Goal: Complete application form

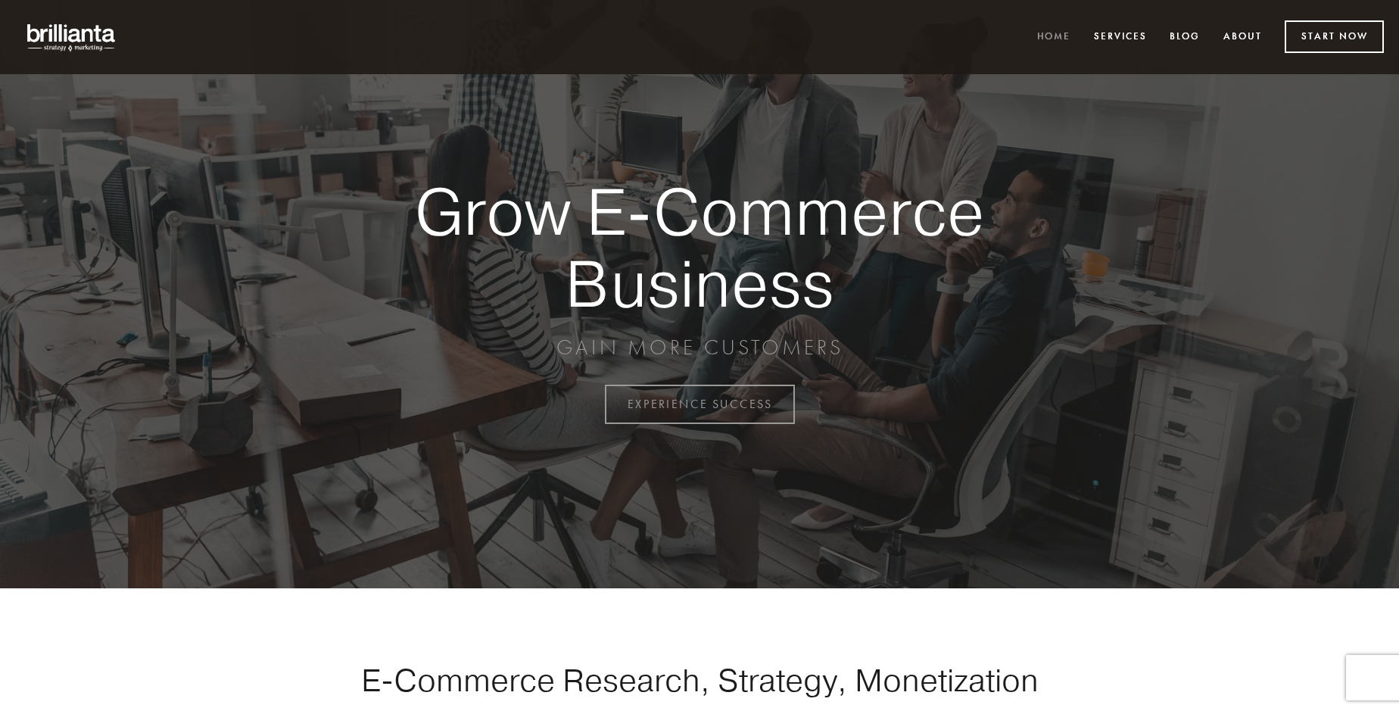
scroll to position [3969, 0]
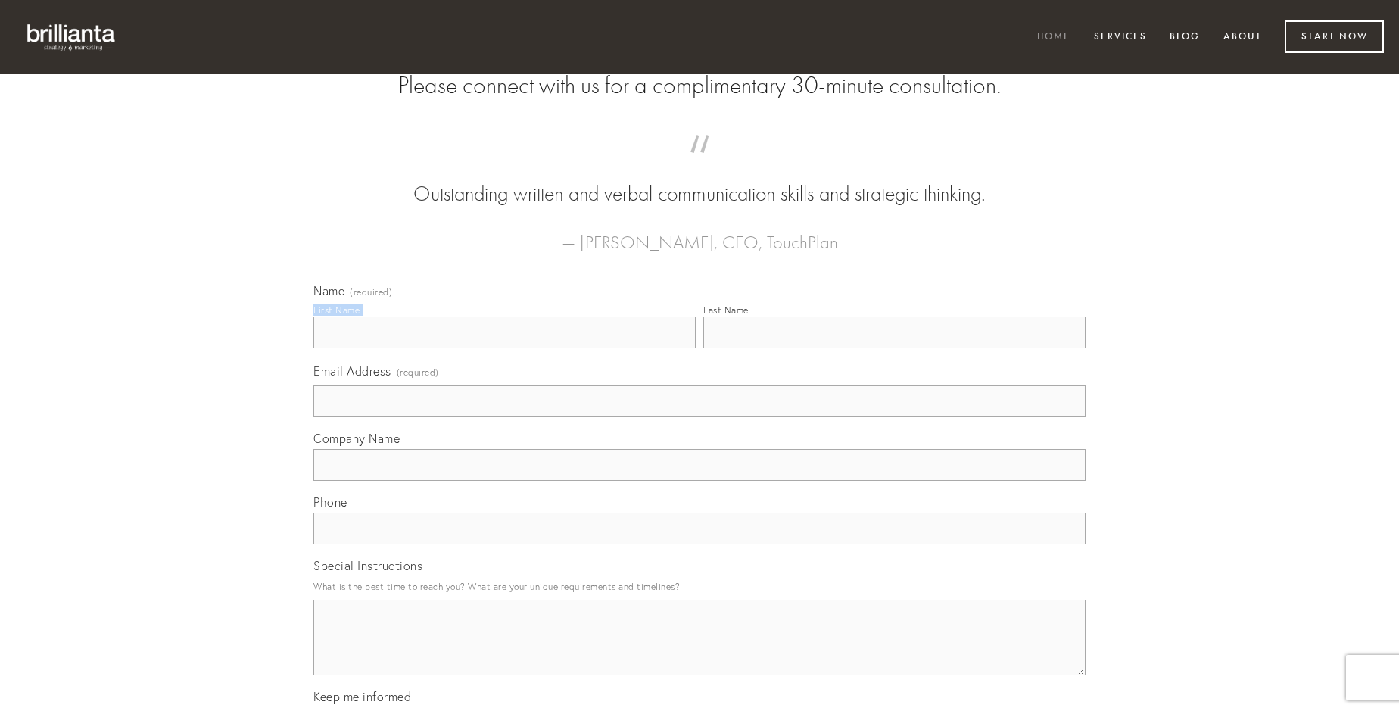
type input "[PERSON_NAME]"
click at [894, 348] on input "Last Name" at bounding box center [894, 332] width 382 height 32
type input "[PERSON_NAME]"
click at [700, 417] on input "Email Address (required)" at bounding box center [699, 401] width 772 height 32
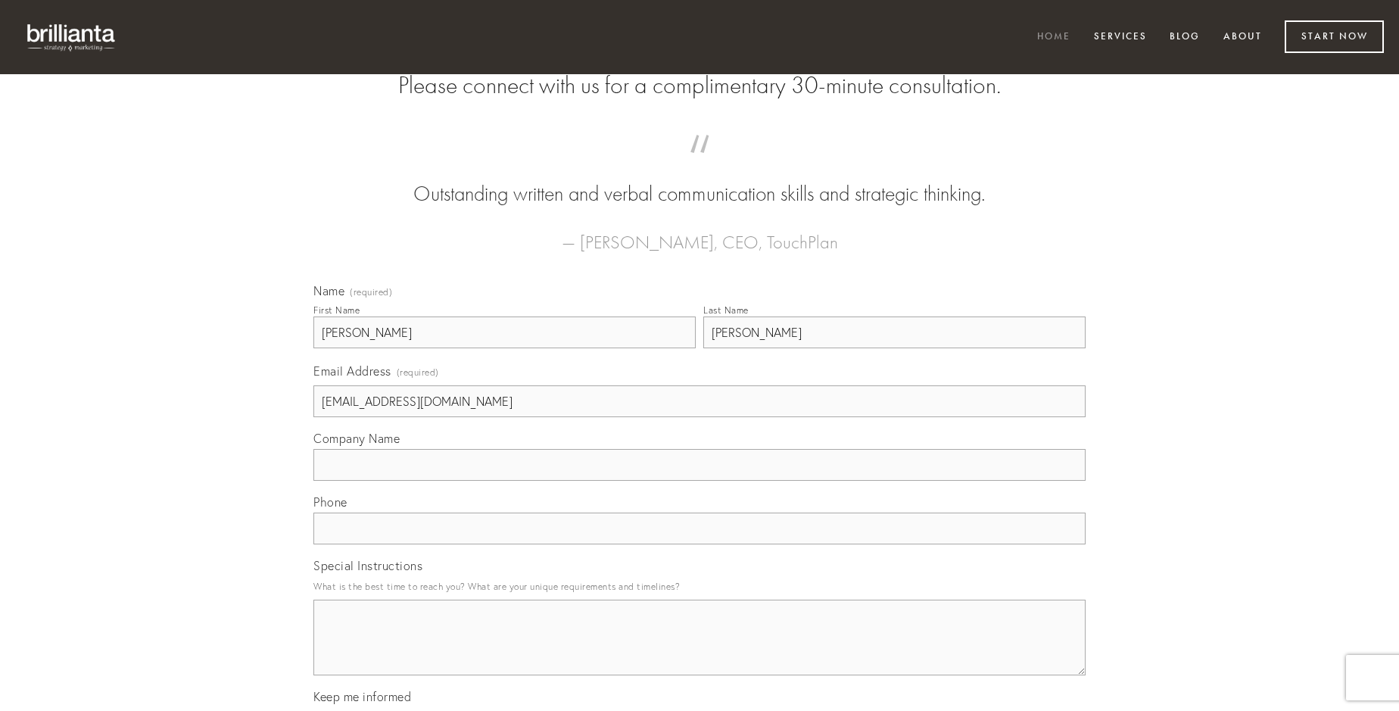
type input "[EMAIL_ADDRESS][DOMAIN_NAME]"
click at [700, 481] on input "Company Name" at bounding box center [699, 465] width 772 height 32
type input "valens"
click at [700, 544] on input "text" at bounding box center [699, 529] width 772 height 32
click at [700, 651] on textarea "Special Instructions" at bounding box center [699, 638] width 772 height 76
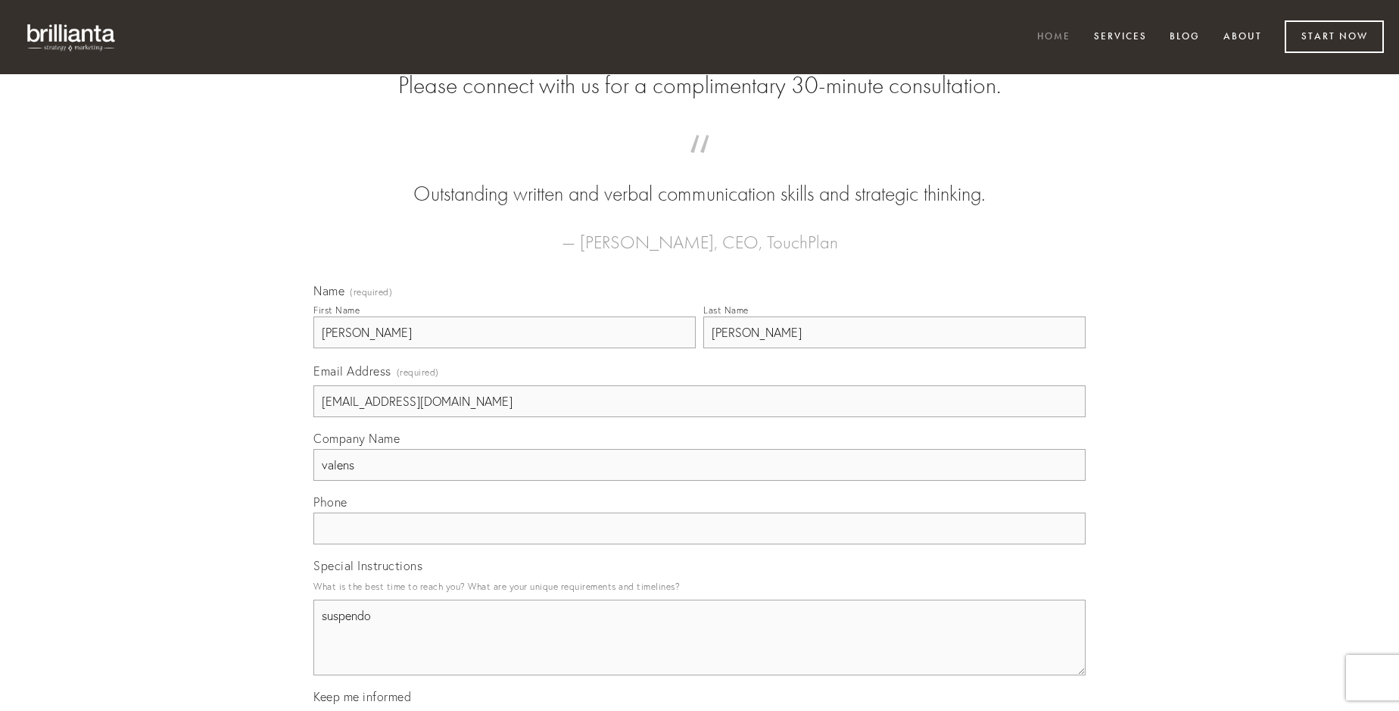
type textarea "suspendo"
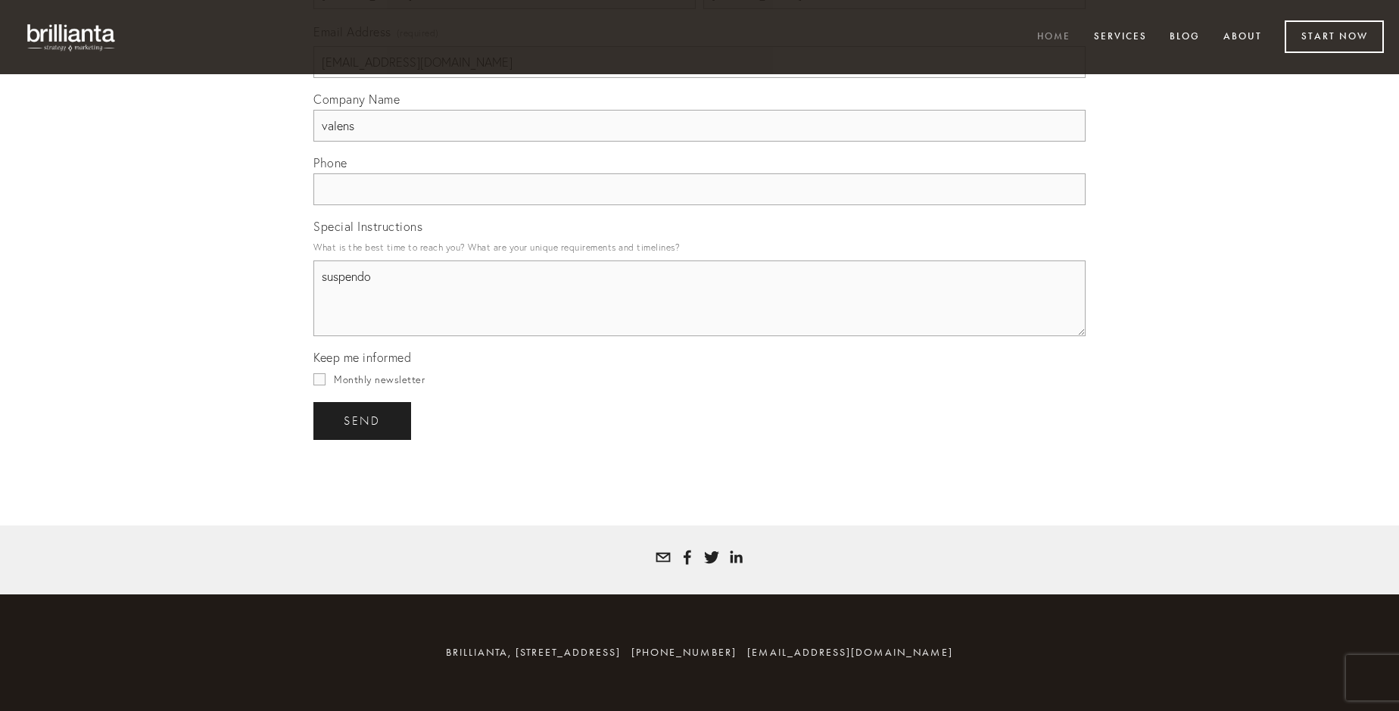
click at [363, 420] on span "send" at bounding box center [362, 421] width 37 height 14
